Goal: Information Seeking & Learning: Check status

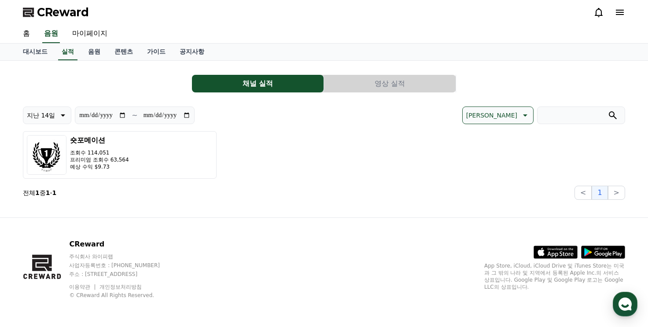
click at [595, 13] on icon at bounding box center [598, 12] width 11 height 11
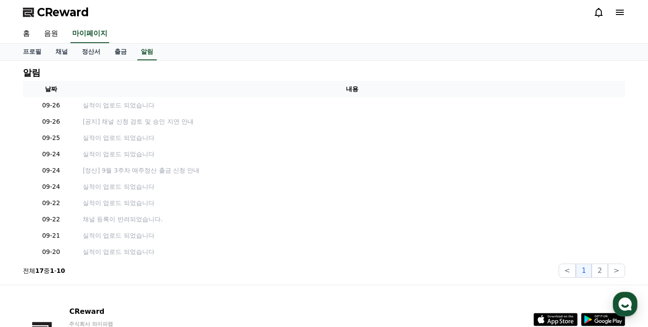
click at [597, 12] on icon at bounding box center [598, 12] width 11 height 11
click at [64, 50] on link "채널" at bounding box center [61, 52] width 26 height 17
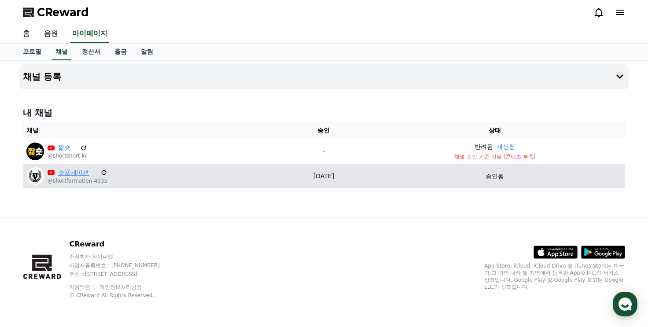
click at [73, 173] on link "숏포메이션" at bounding box center [77, 172] width 39 height 9
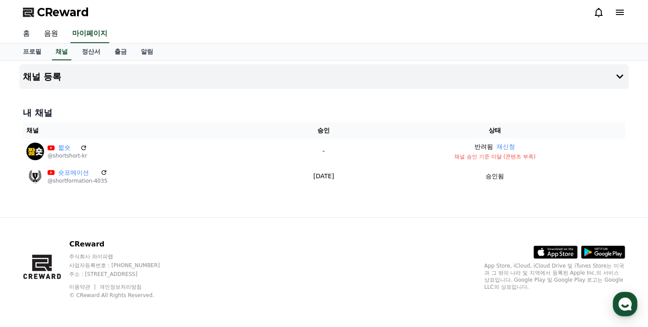
click at [27, 35] on link "홈" at bounding box center [26, 34] width 21 height 18
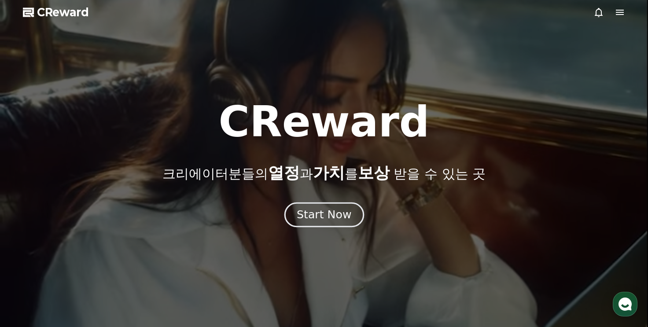
click at [304, 208] on div "Start Now" at bounding box center [324, 214] width 55 height 15
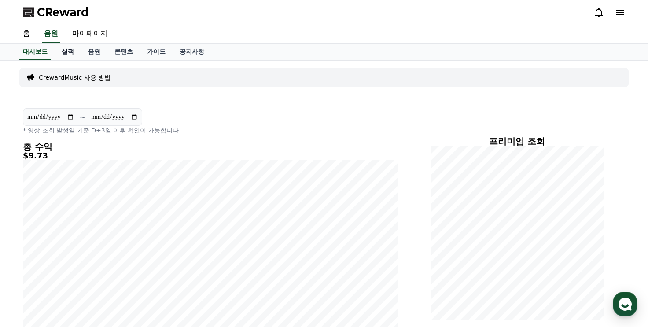
click at [72, 51] on link "실적" at bounding box center [68, 52] width 26 height 17
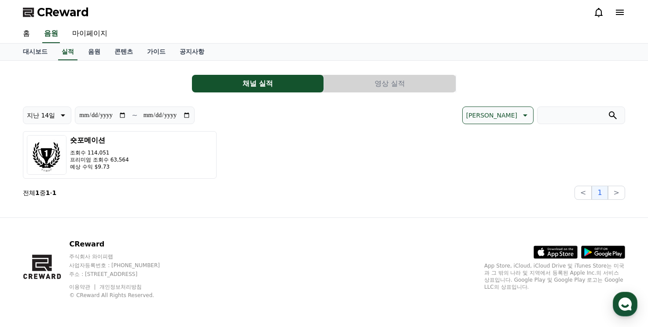
click at [385, 70] on div "**********" at bounding box center [324, 134] width 602 height 132
click at [378, 79] on button "영상 실적" at bounding box center [390, 84] width 132 height 18
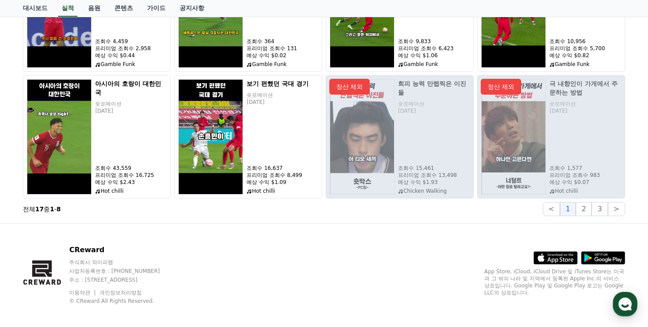
scroll to position [187, 0]
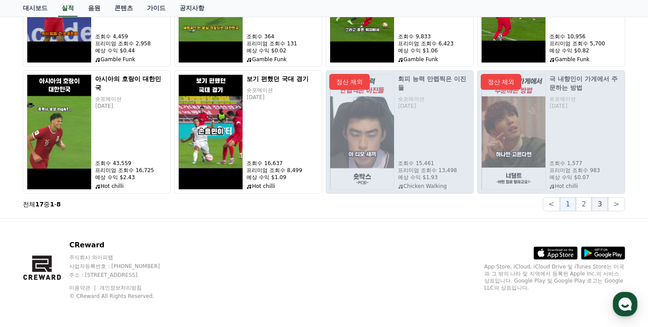
click at [597, 204] on button "3" at bounding box center [599, 204] width 16 height 14
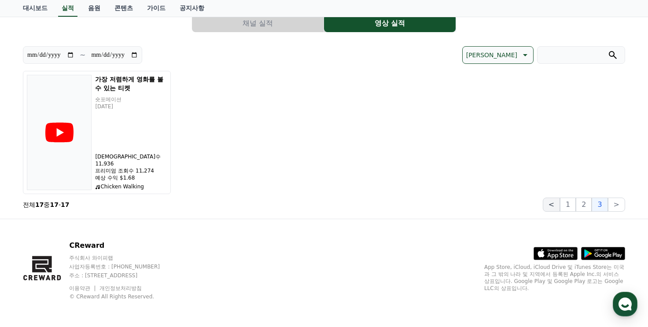
scroll to position [61, 0]
click at [579, 207] on button "2" at bounding box center [583, 204] width 16 height 14
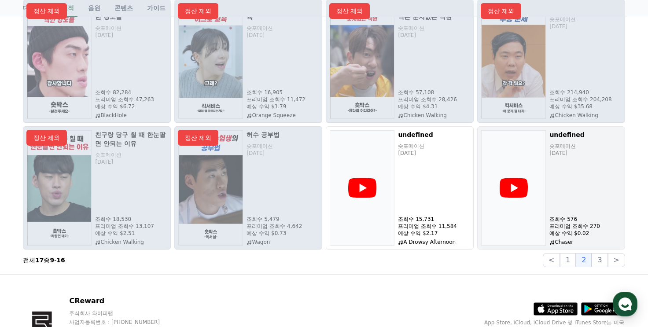
scroll to position [132, 0]
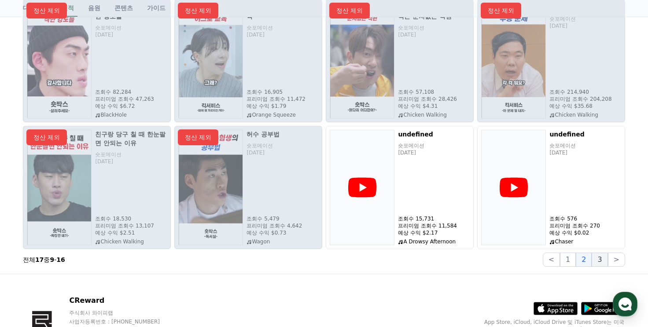
click at [600, 264] on button "3" at bounding box center [599, 260] width 16 height 14
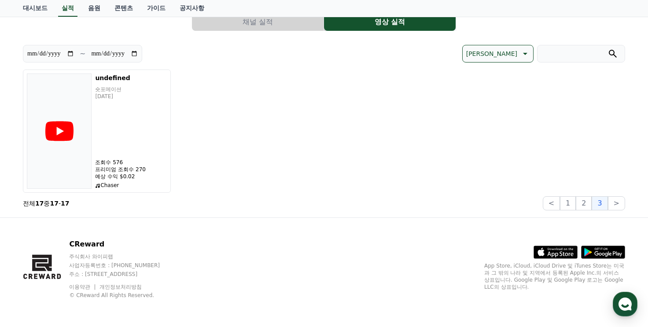
scroll to position [0, 0]
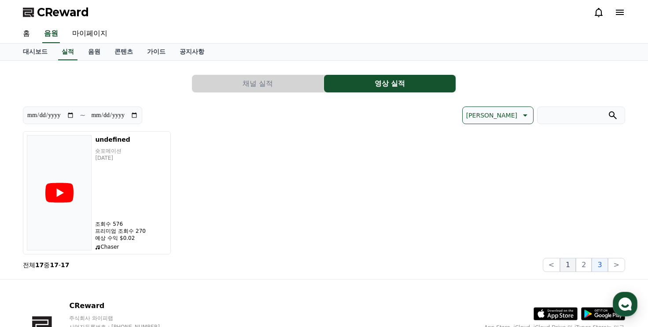
click at [570, 263] on button "1" at bounding box center [568, 265] width 16 height 14
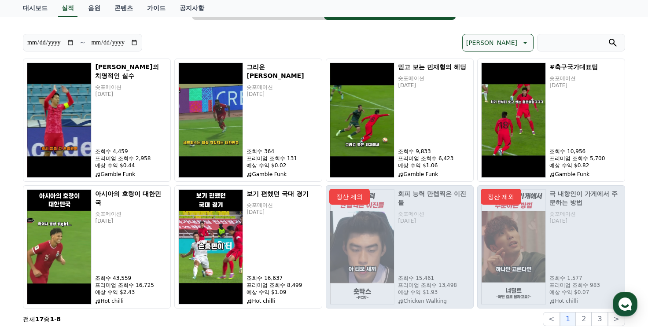
scroll to position [88, 0]
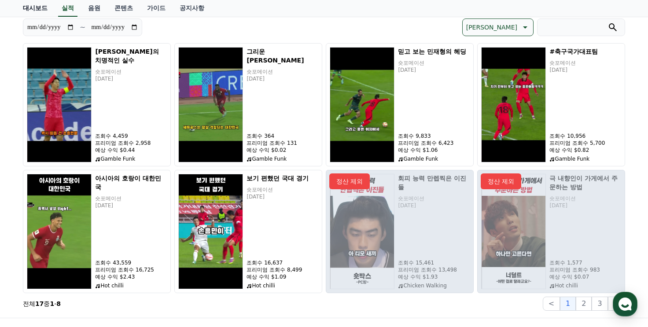
click at [38, 10] on link "대시보드" at bounding box center [35, 8] width 39 height 17
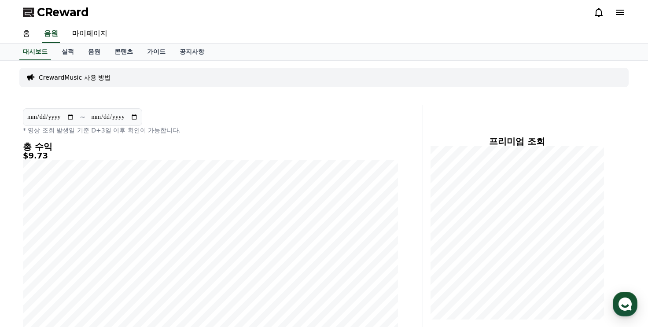
click at [45, 11] on span "CReward" at bounding box center [63, 12] width 52 height 14
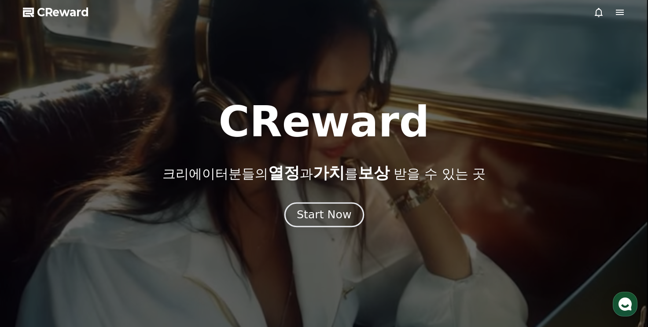
click at [334, 214] on div "Start Now" at bounding box center [324, 214] width 55 height 15
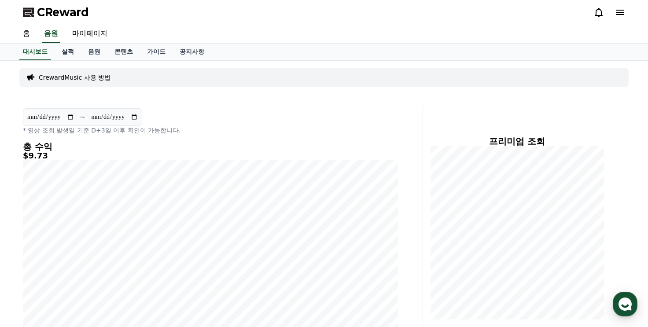
click at [72, 45] on link "실적" at bounding box center [68, 52] width 26 height 17
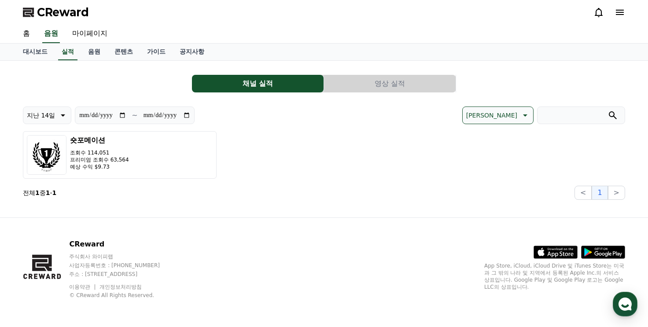
click at [382, 84] on button "영상 실적" at bounding box center [390, 84] width 132 height 18
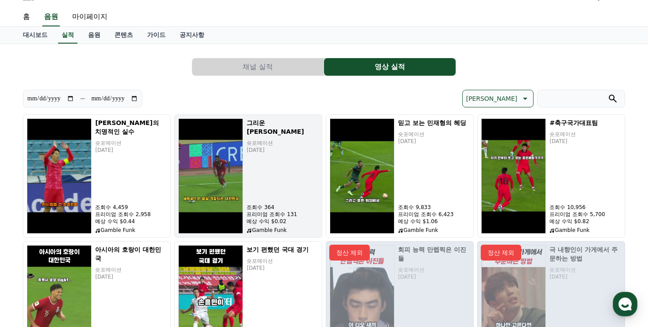
scroll to position [44, 0]
